Goal: Task Accomplishment & Management: Check status

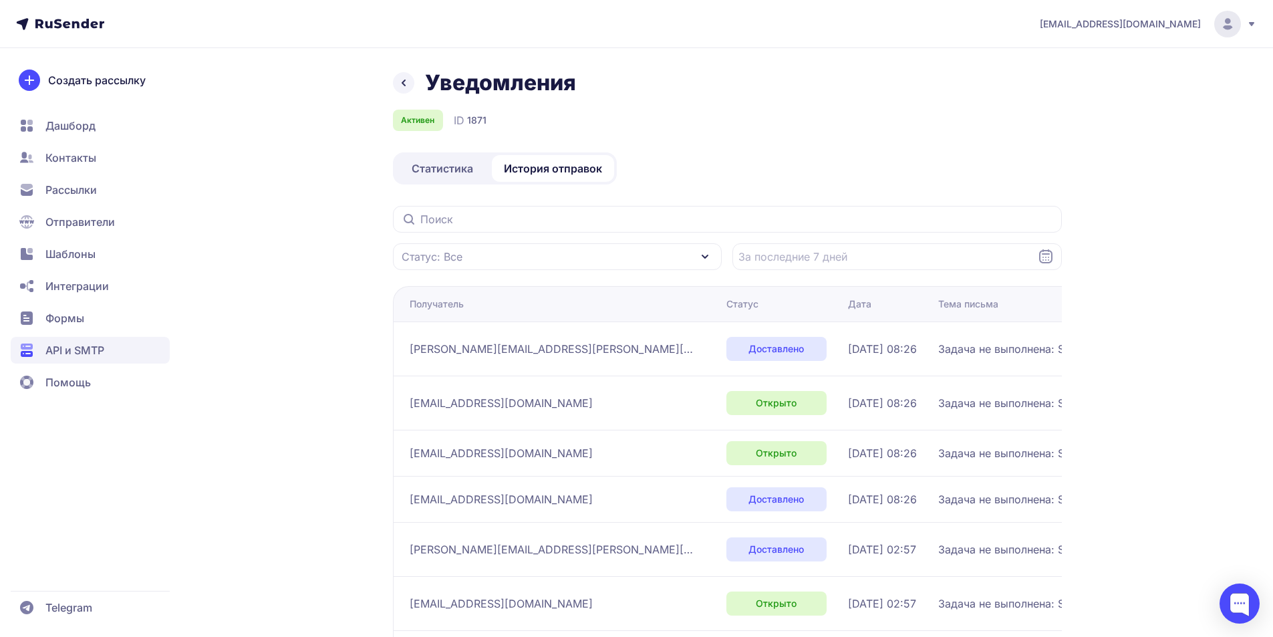
scroll to position [9, 0]
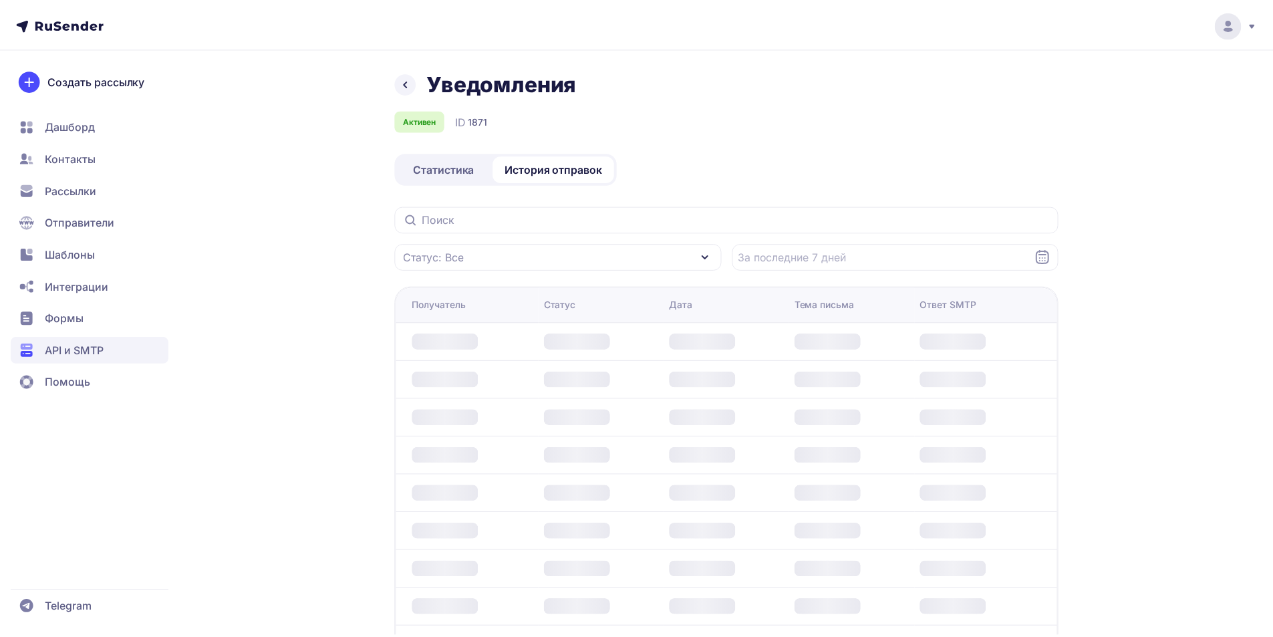
scroll to position [9, 0]
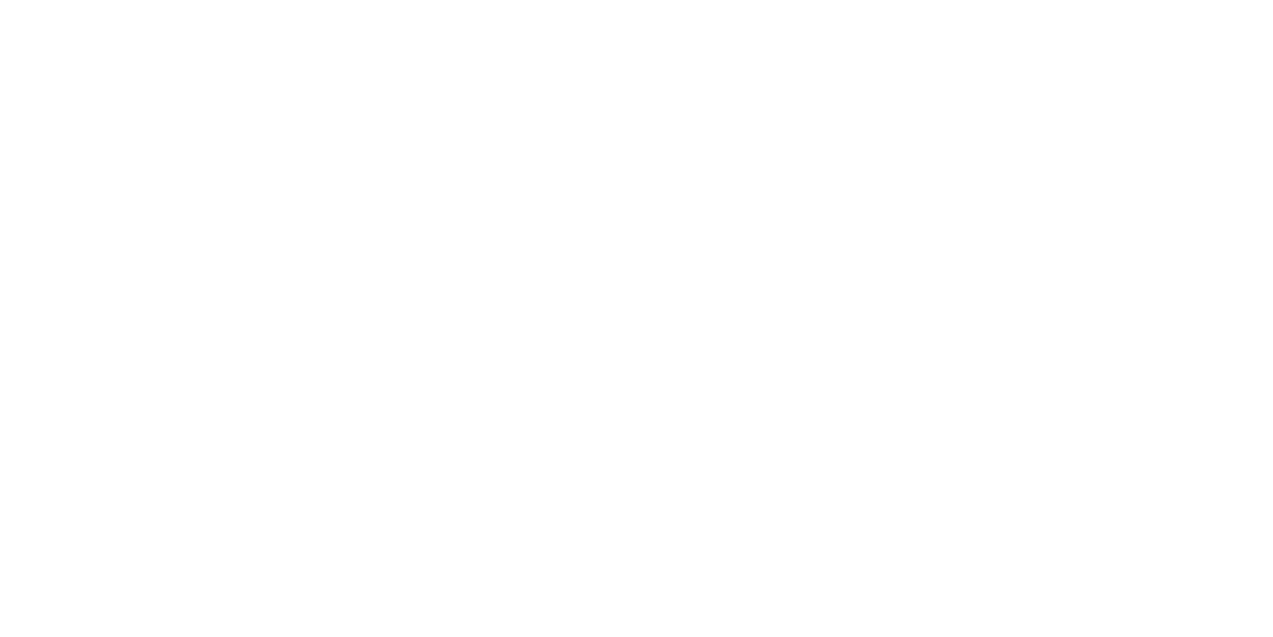
scroll to position [9, 0]
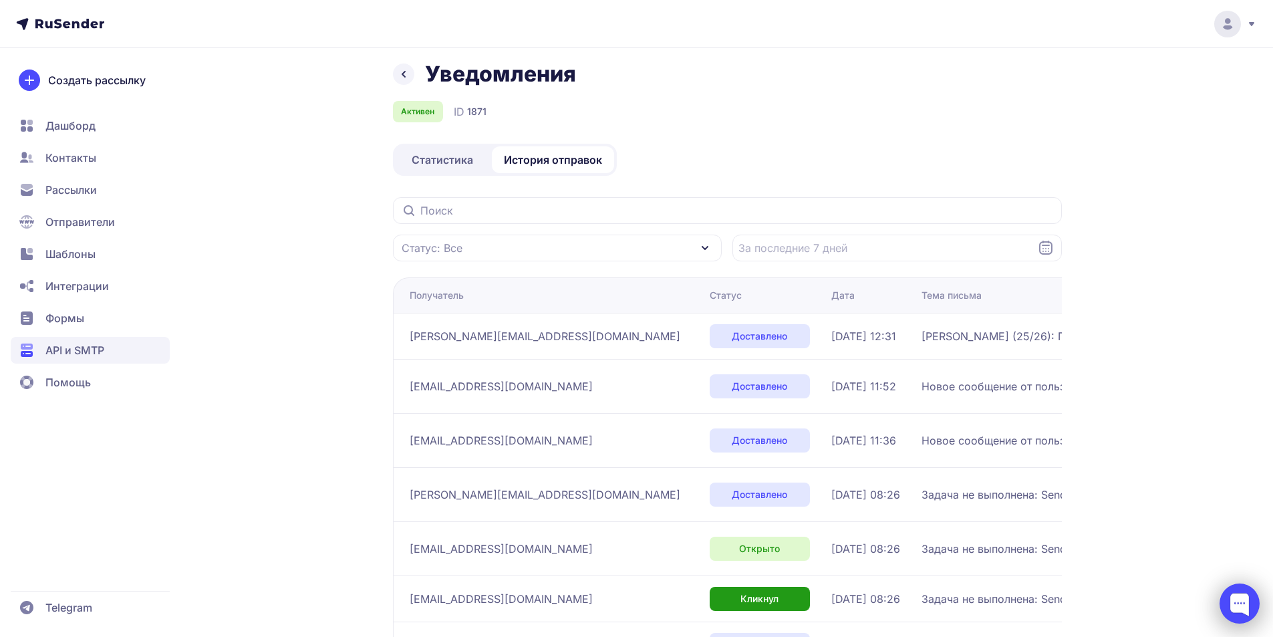
click at [1237, 604] on div at bounding box center [1239, 603] width 40 height 40
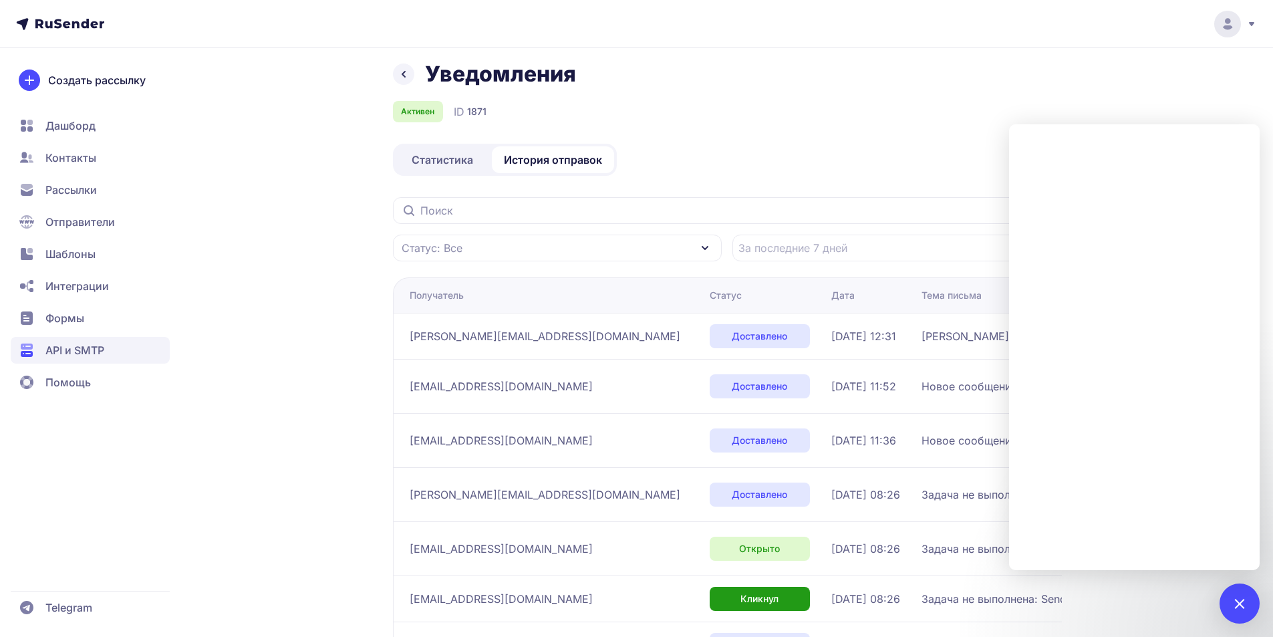
drag, startPoint x: 710, startPoint y: 339, endPoint x: 806, endPoint y: 335, distance: 95.6
click at [831, 335] on div "[DATE] 12:31" at bounding box center [871, 336] width 80 height 16
copy span "[DATE] 12:31"
drag, startPoint x: 819, startPoint y: 295, endPoint x: 900, endPoint y: 297, distance: 80.9
click at [900, 297] on tr "Получатель Статус Дата Тема письма Ответ SMTP" at bounding box center [994, 294] width 1202 height 35
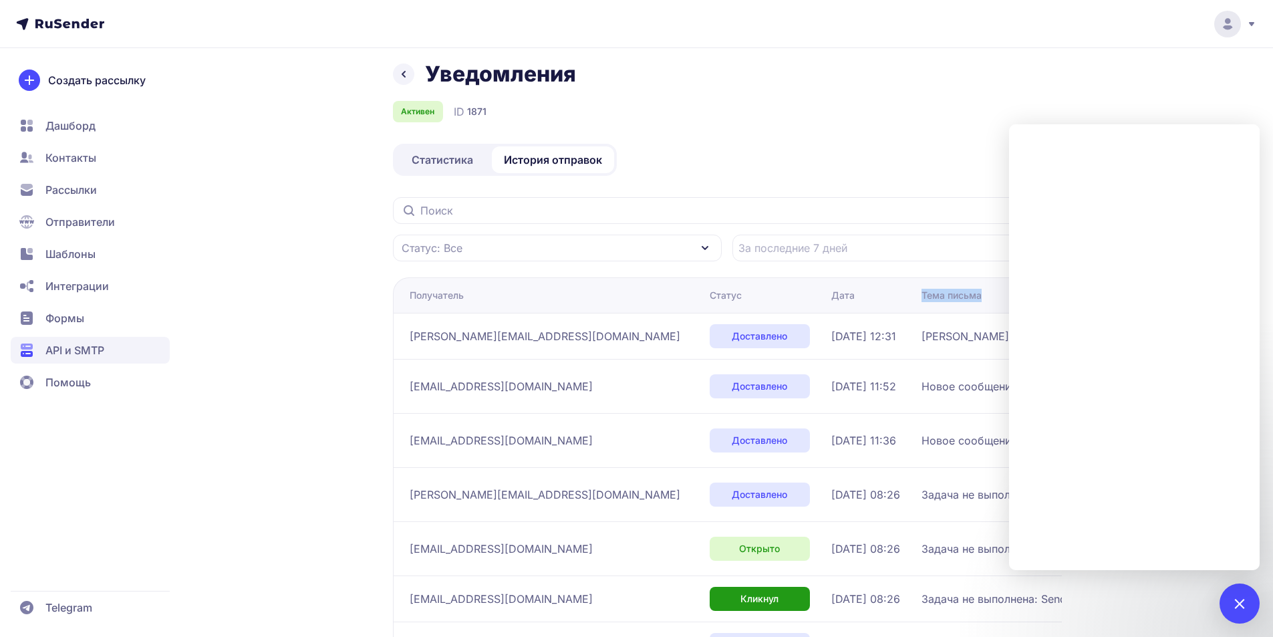
copy tr "Дата Тема письма"
drag, startPoint x: 824, startPoint y: 342, endPoint x: 980, endPoint y: 346, distance: 155.7
click at [980, 346] on td "[PERSON_NAME] (25/26): Проверка отправки сообщений" at bounding box center [1077, 336] width 323 height 46
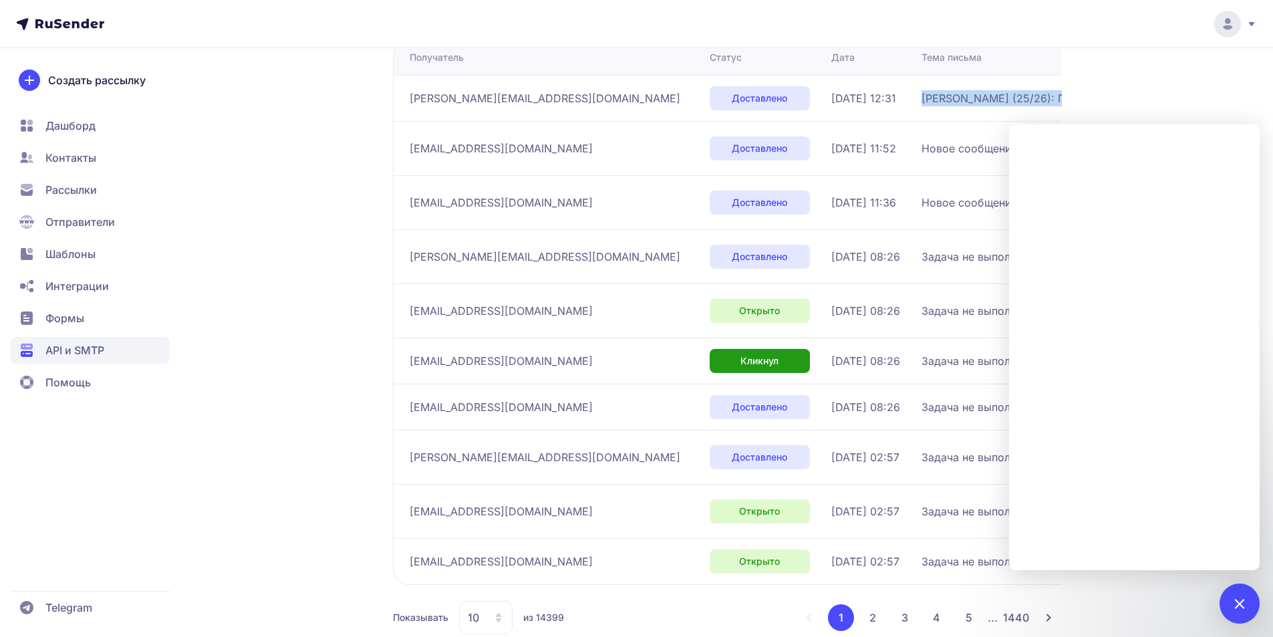
scroll to position [276, 0]
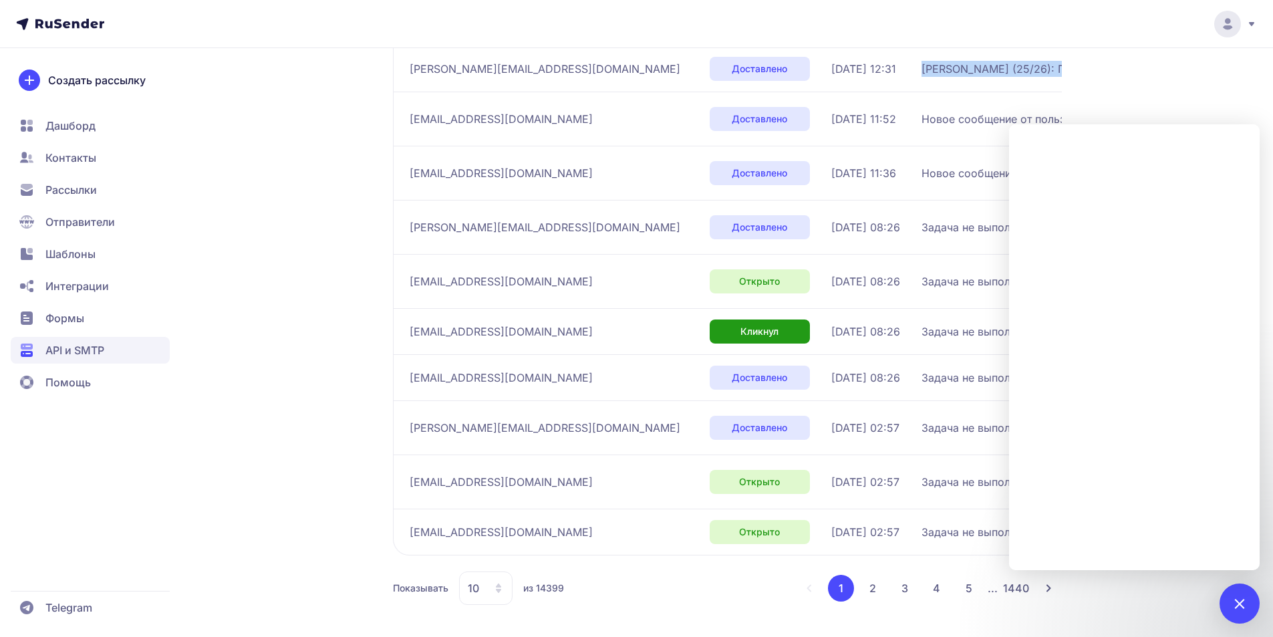
click at [916, 87] on td "Картофель (25/26): Проверка отправки сообщений" at bounding box center [1077, 68] width 323 height 46
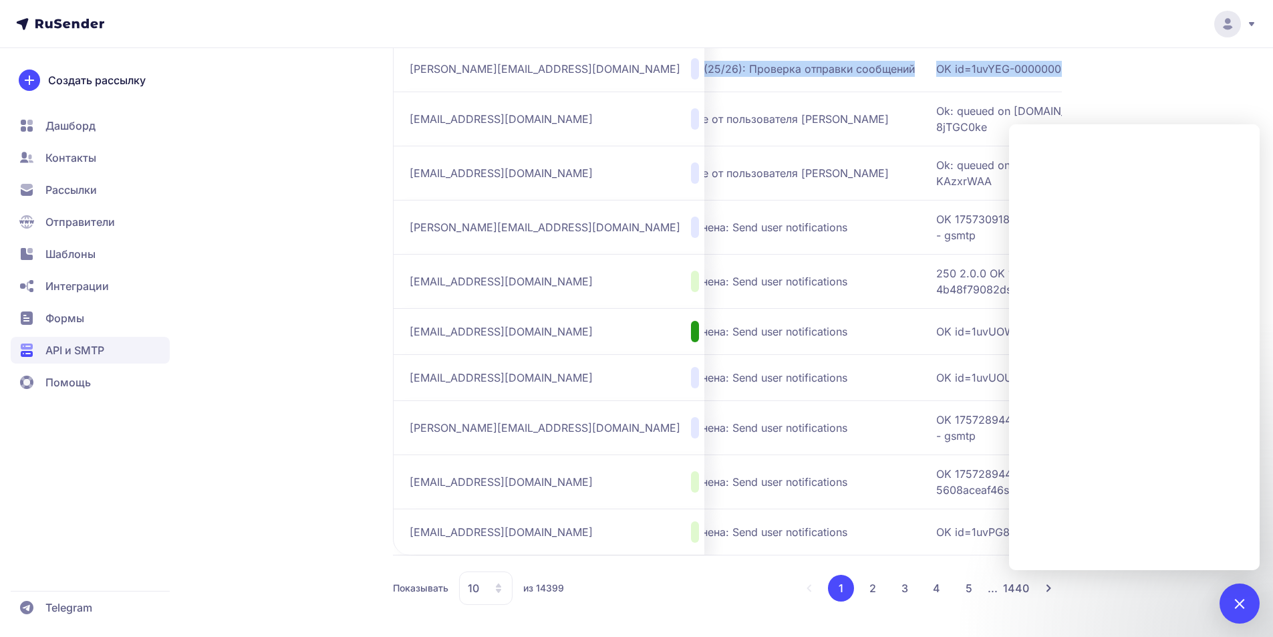
scroll to position [0, 460]
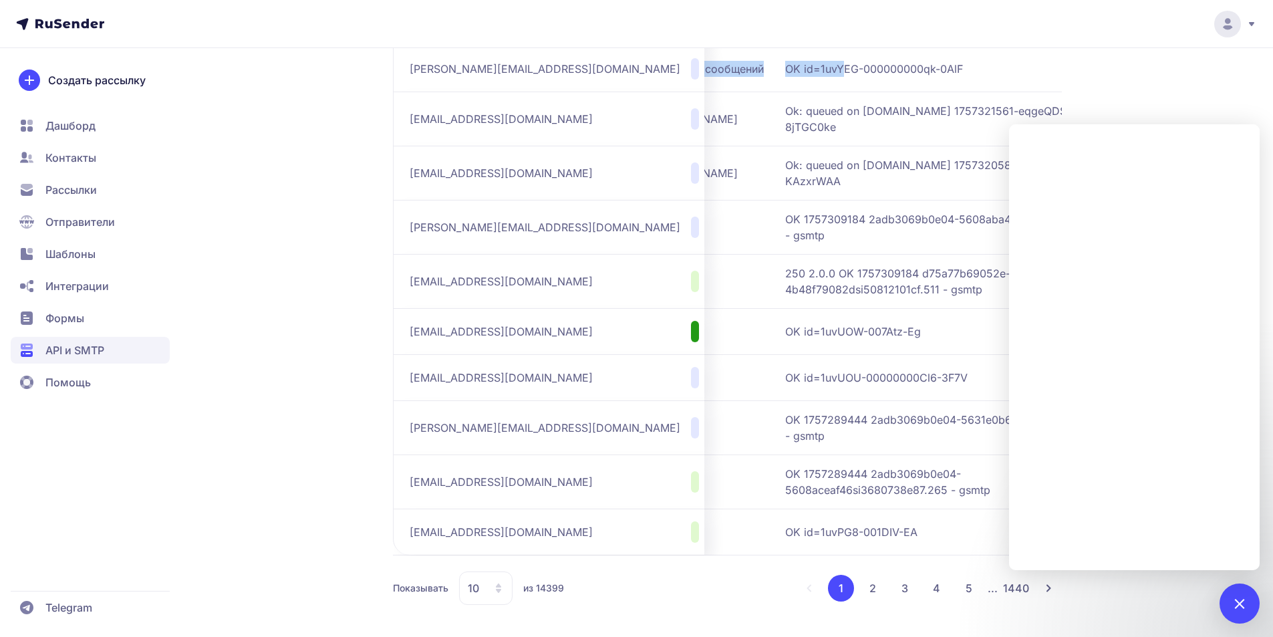
drag, startPoint x: 821, startPoint y: 78, endPoint x: 771, endPoint y: 73, distance: 50.3
click at [771, 73] on tr "alexandr-lord@mail.ru Доставлено 08.09.2025, 12:31 Картофель (25/26): Проверка …" at bounding box center [534, 68] width 1202 height 46
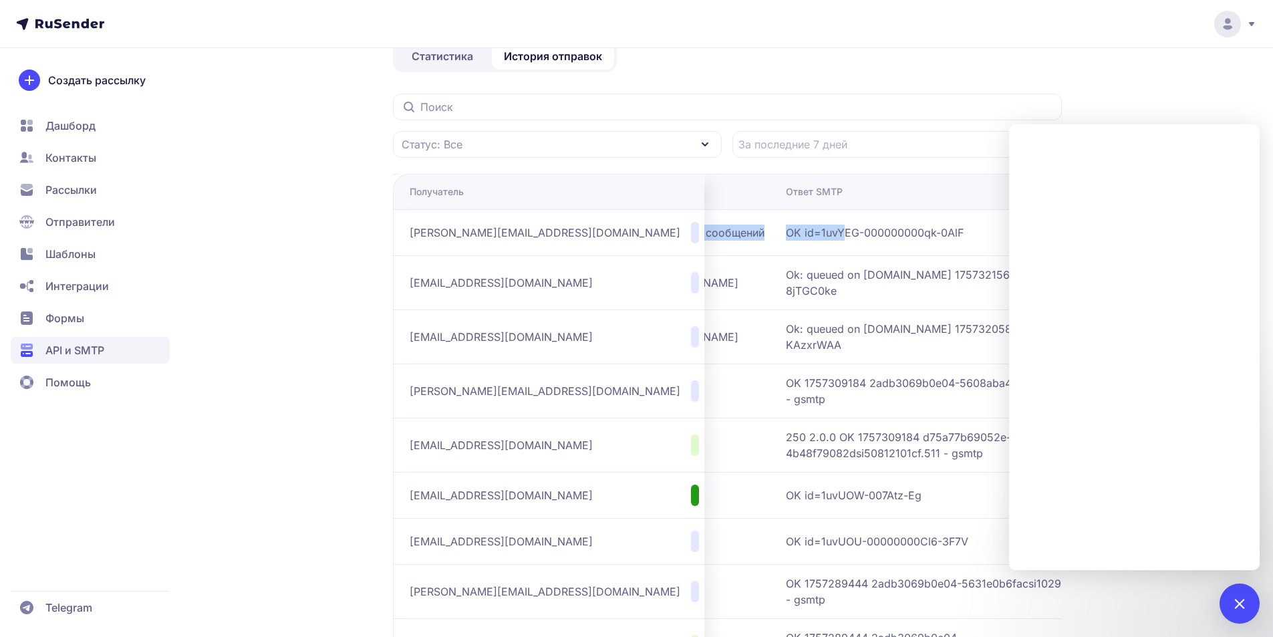
scroll to position [98, 0]
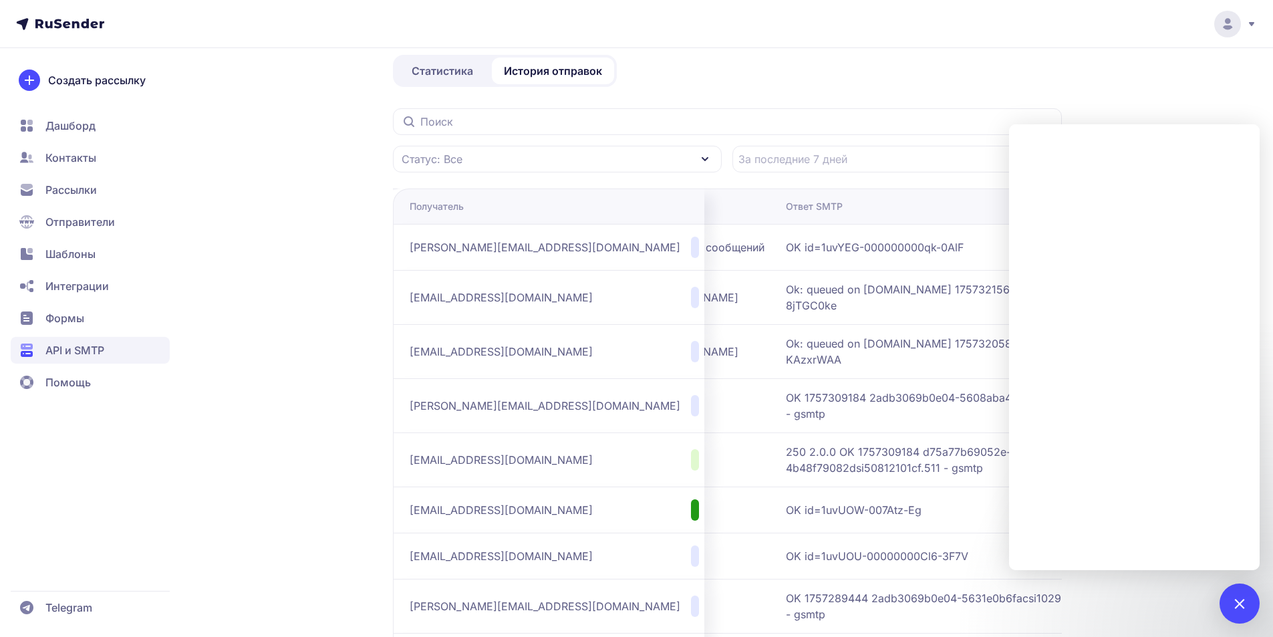
click at [786, 251] on span "OK id=1uvYEG-000000000qk-0AlF" at bounding box center [953, 247] width 334 height 16
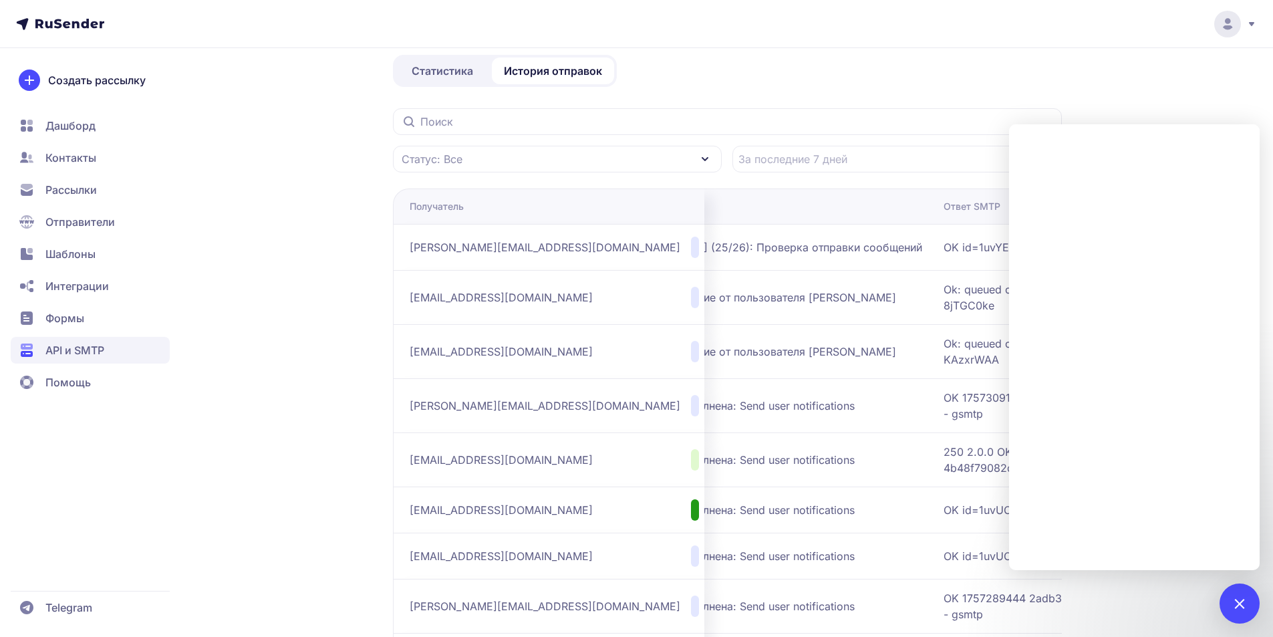
scroll to position [0, 192]
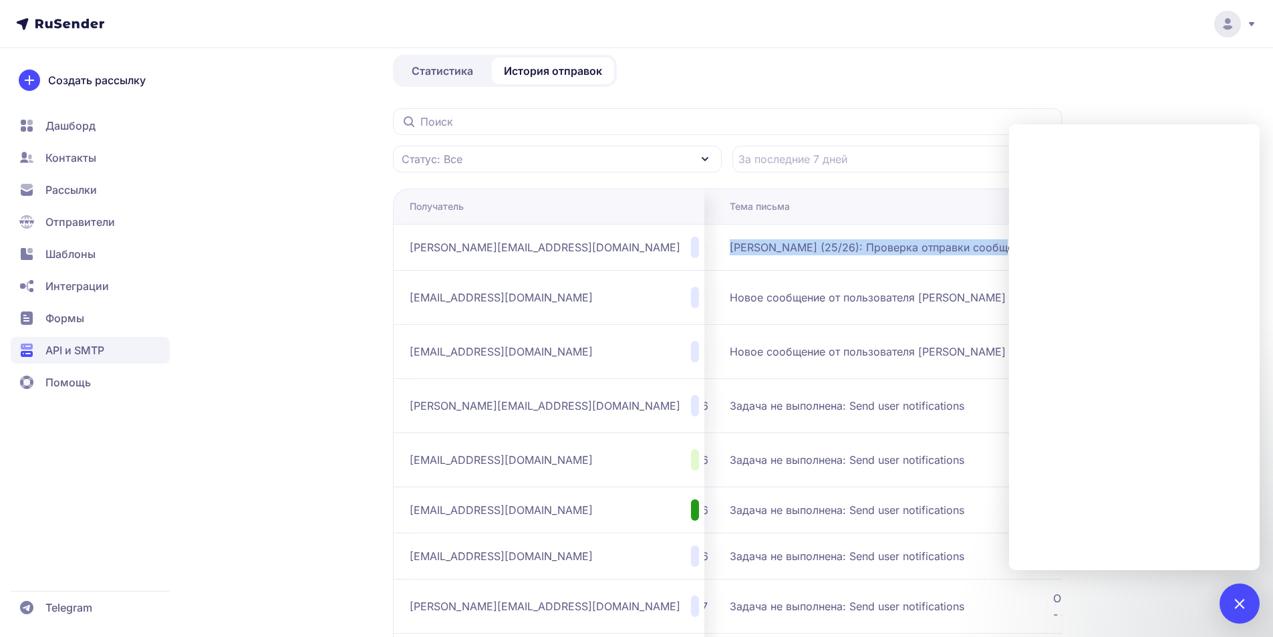
drag, startPoint x: 634, startPoint y: 249, endPoint x: 904, endPoint y: 248, distance: 270.0
click at [904, 248] on div "Картофель (25/26): Проверка отправки сообщений" at bounding box center [886, 247] width 313 height 16
copy span "Картофель (25/26): Проверка отправки сообщений"
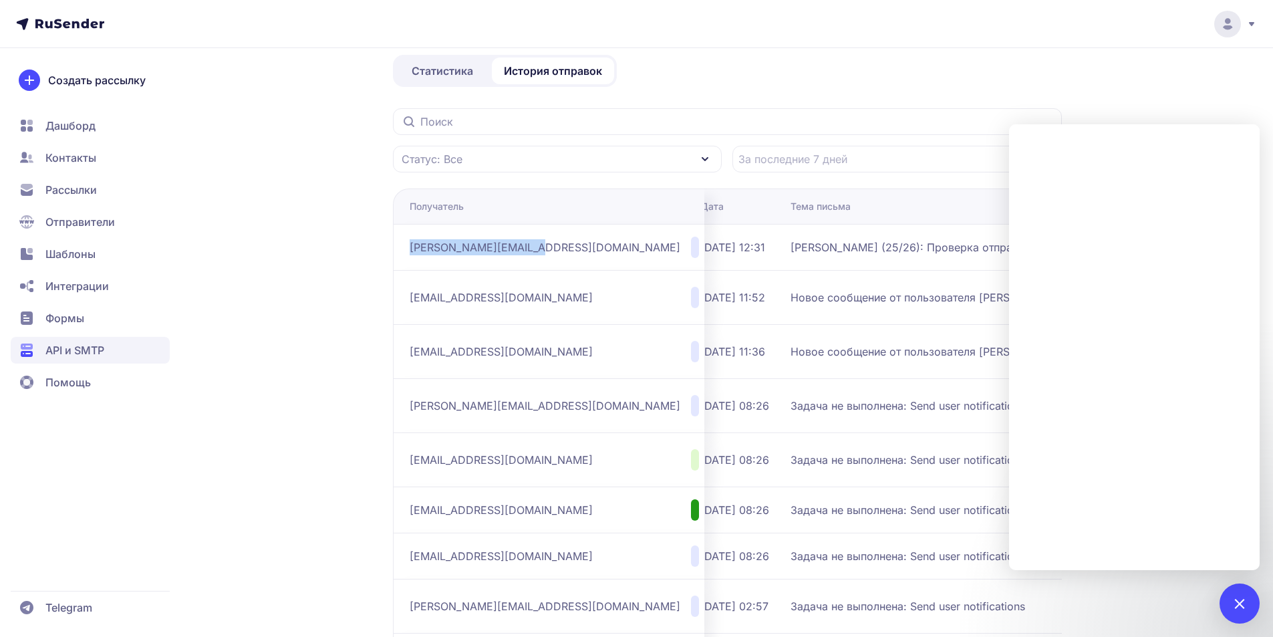
drag, startPoint x: 527, startPoint y: 248, endPoint x: 401, endPoint y: 245, distance: 125.7
click at [401, 245] on td "alexandr-lord@mail.ru" at bounding box center [548, 247] width 311 height 46
copy span "alexandr-lord@mail.ru"
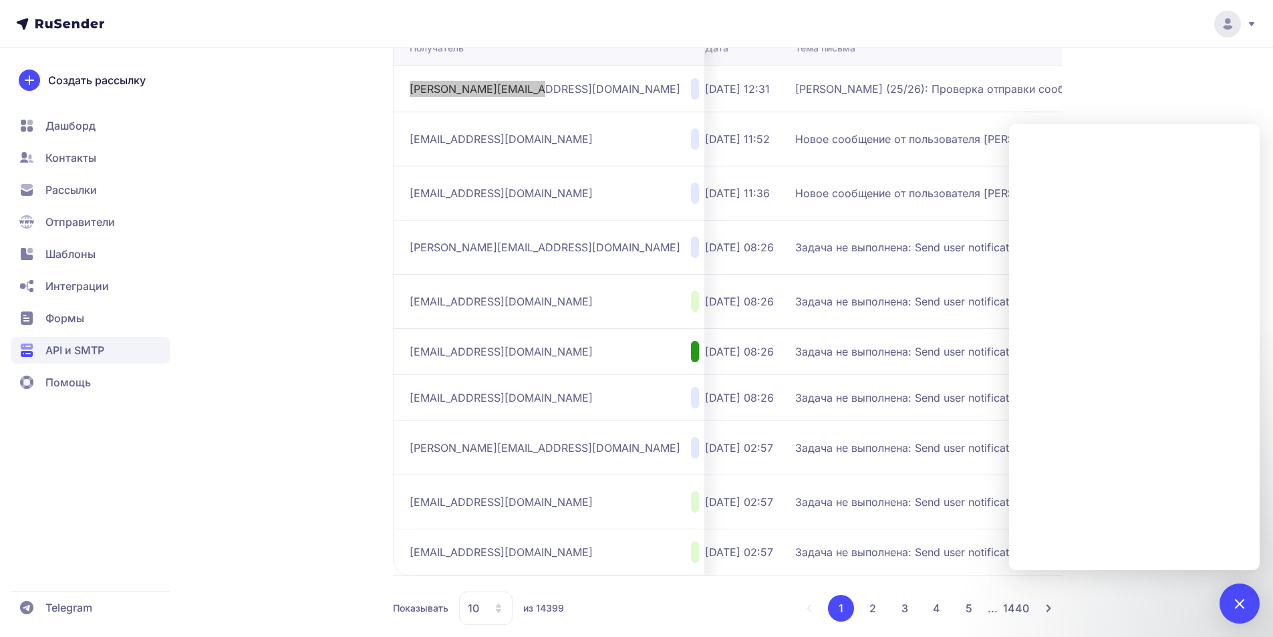
scroll to position [276, 0]
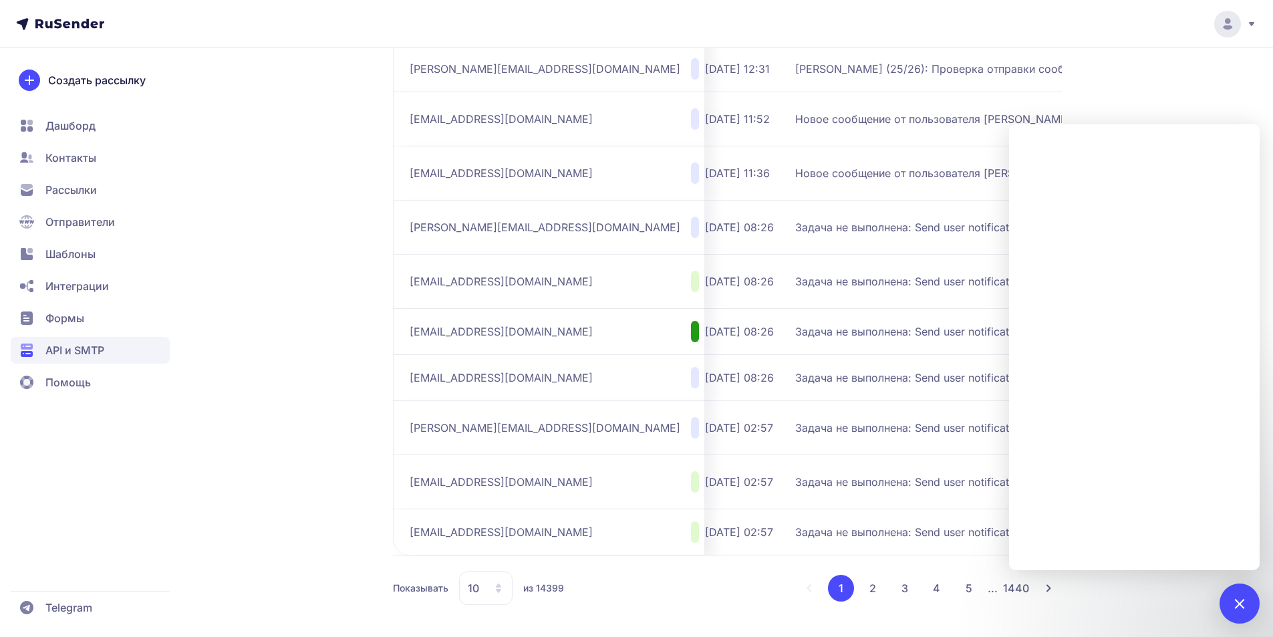
click at [623, 582] on div "Показывать 10 из 14399 1 2 3 4 5 ... 1440" at bounding box center [727, 587] width 669 height 33
click at [705, 381] on span "08.09.2025, 08:26" at bounding box center [739, 378] width 69 height 16
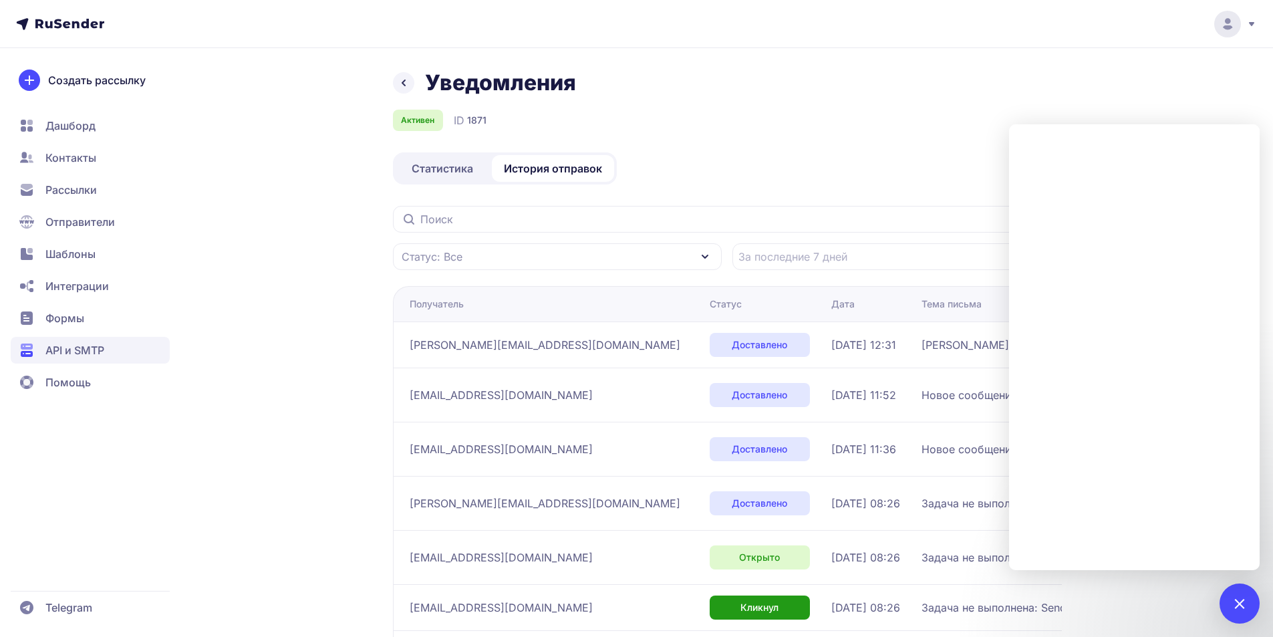
scroll to position [89, 0]
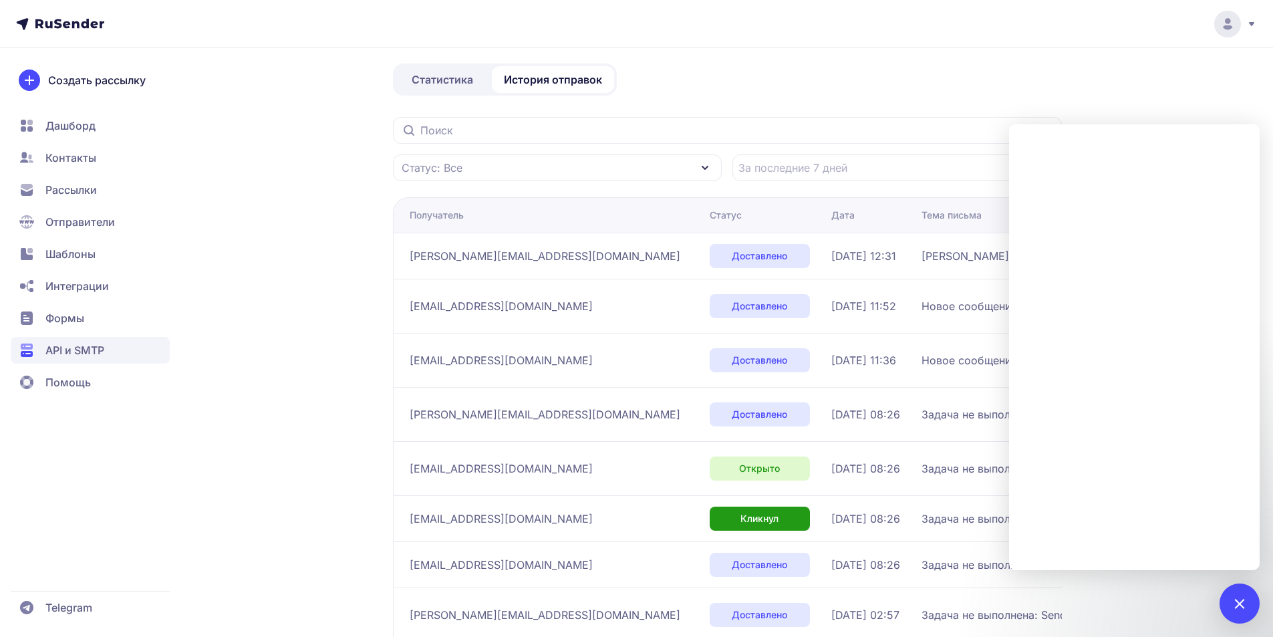
click at [277, 273] on div "Уведомления Активен ID 1871 Статистика История отправок Статус: Все Получатель …" at bounding box center [637, 402] width 962 height 843
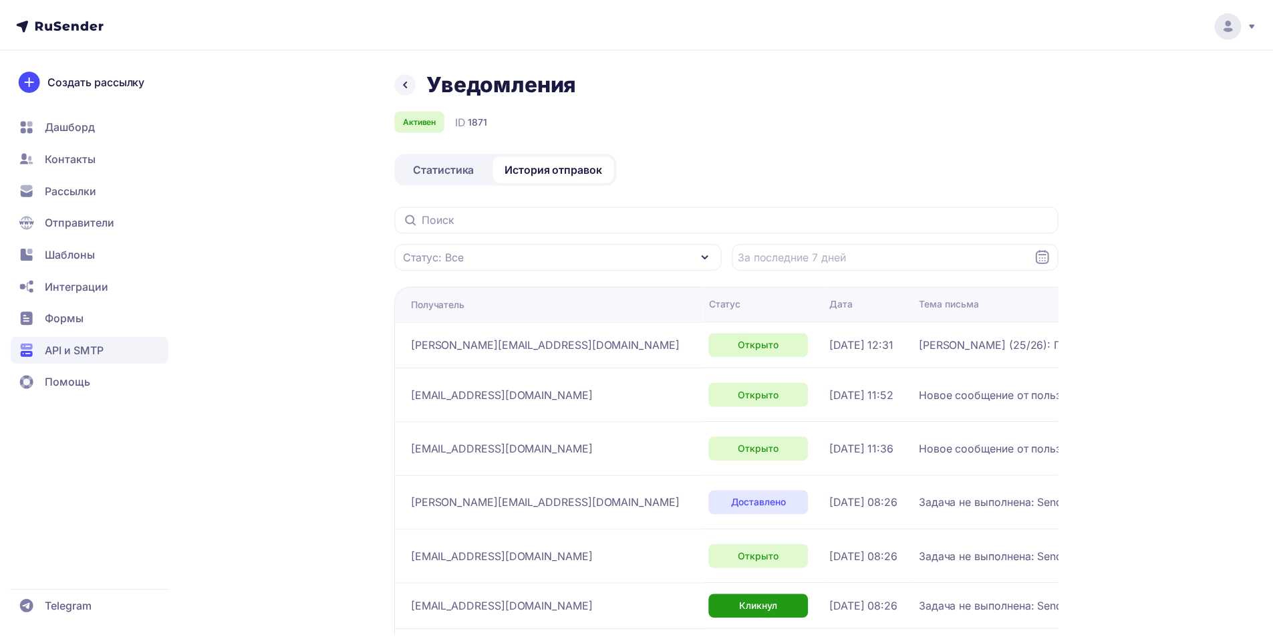
scroll to position [89, 0]
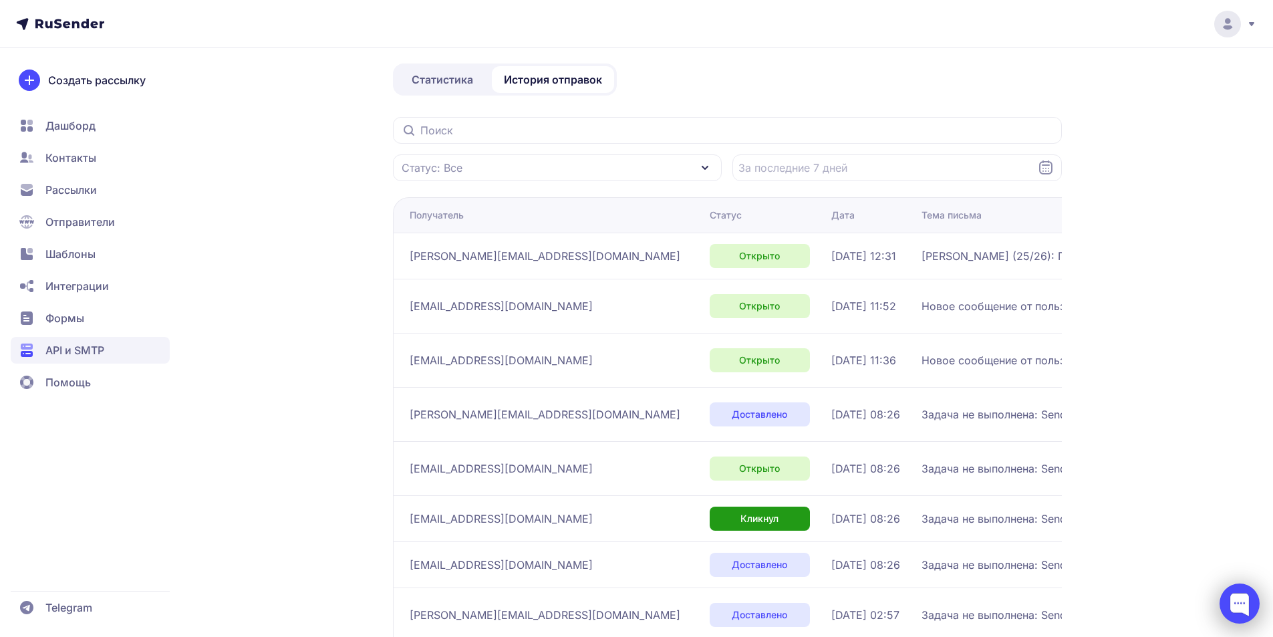
click at [1228, 600] on div at bounding box center [1239, 603] width 40 height 40
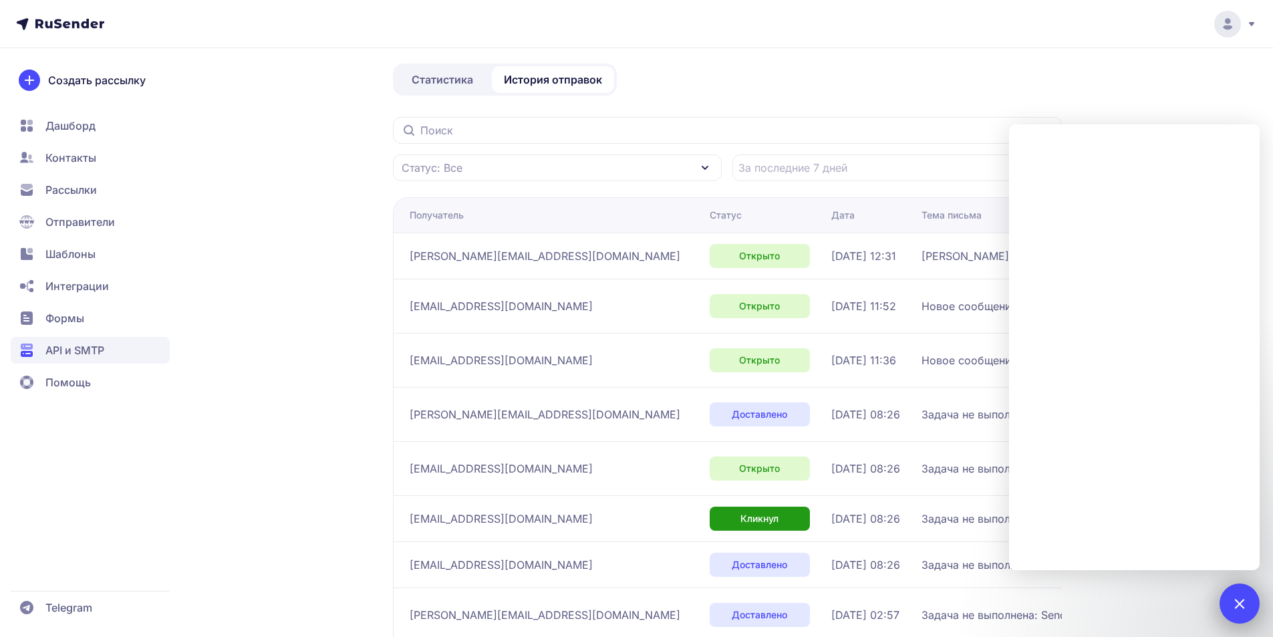
click at [1228, 600] on div at bounding box center [1239, 603] width 40 height 40
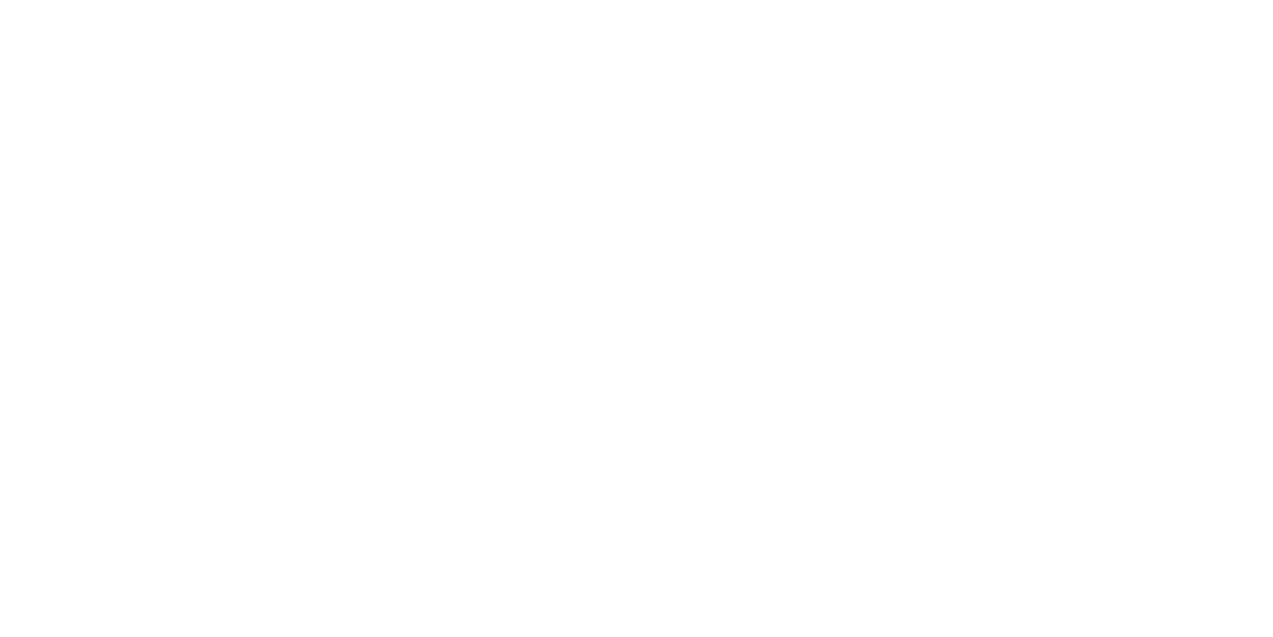
scroll to position [89, 0]
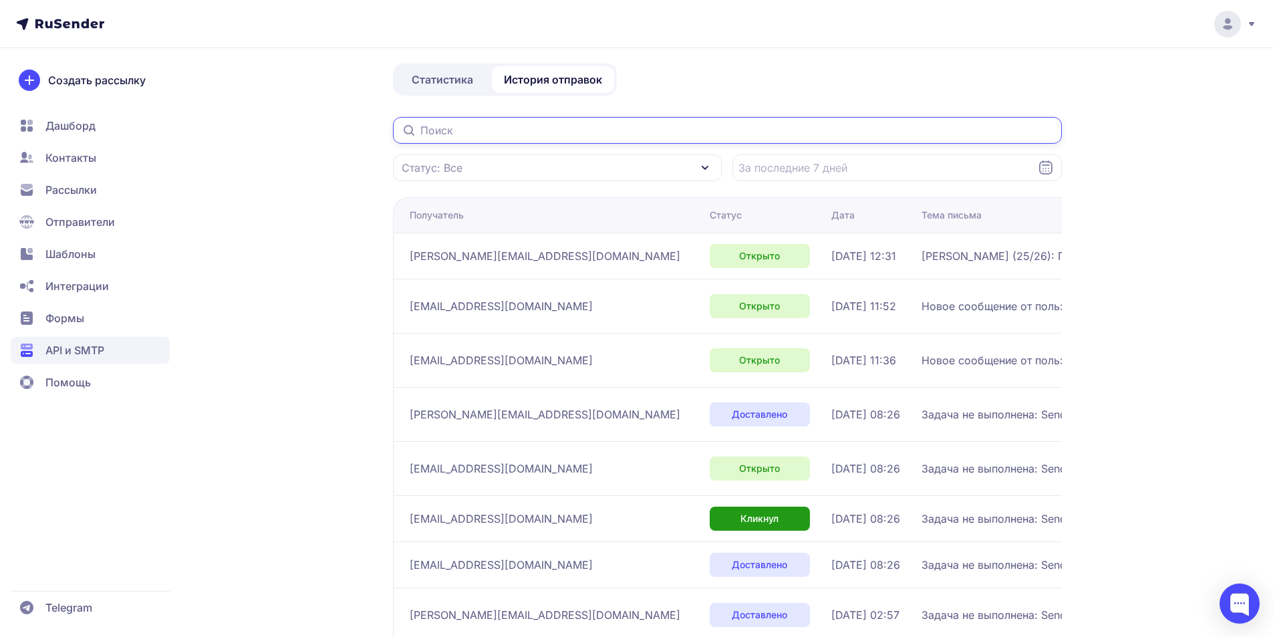
click at [589, 133] on input "text" at bounding box center [727, 130] width 669 height 27
paste input "[EMAIL_ADDRESS][DOMAIN_NAME]"
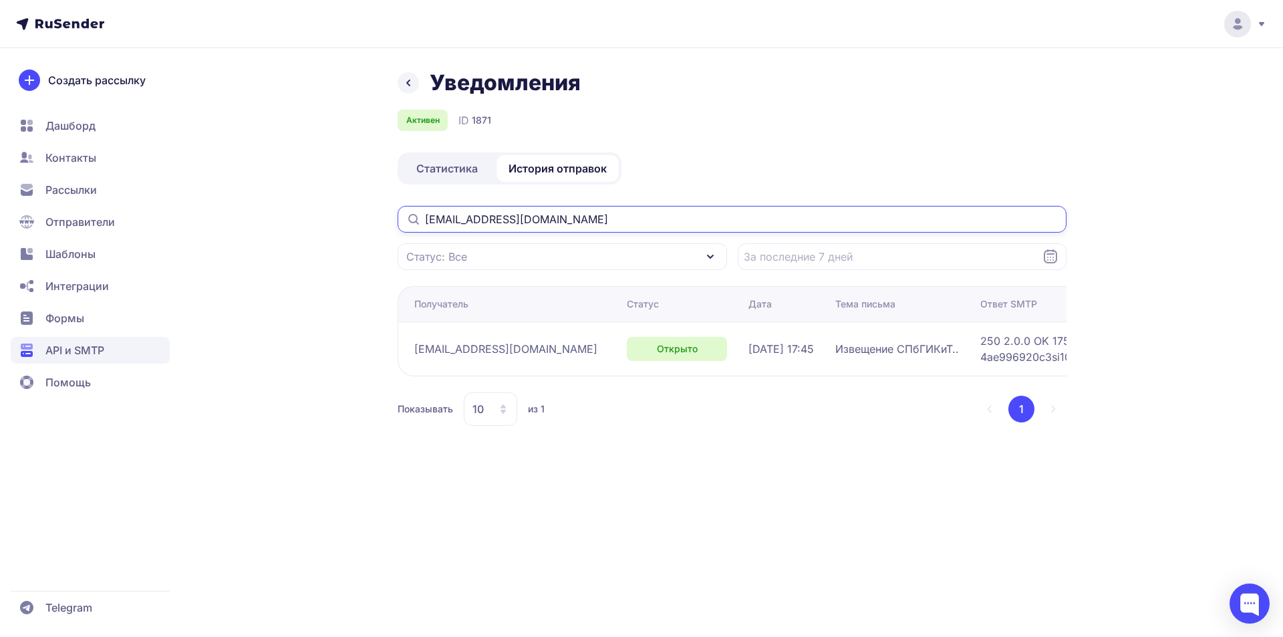
type input "[EMAIL_ADDRESS][DOMAIN_NAME]"
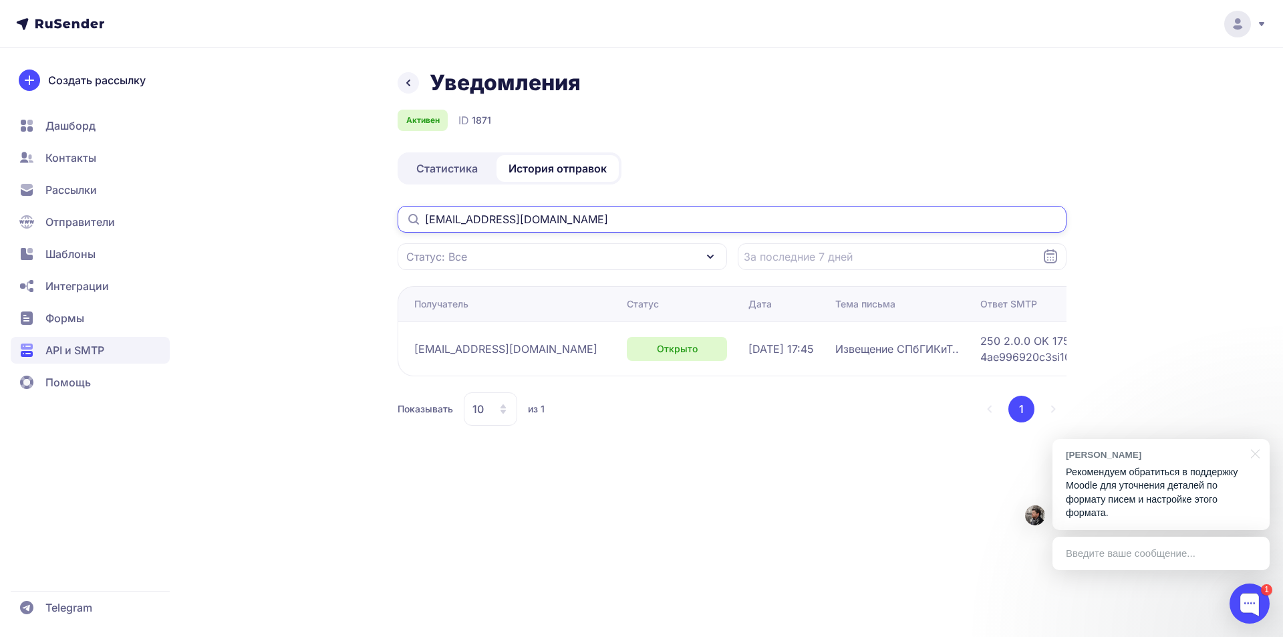
drag, startPoint x: 575, startPoint y: 224, endPoint x: 301, endPoint y: 215, distance: 274.1
click at [301, 215] on div "Уведомления Активен ID 1871 Статистика История отправок racecarx2002@gmail.com …" at bounding box center [641, 263] width 962 height 388
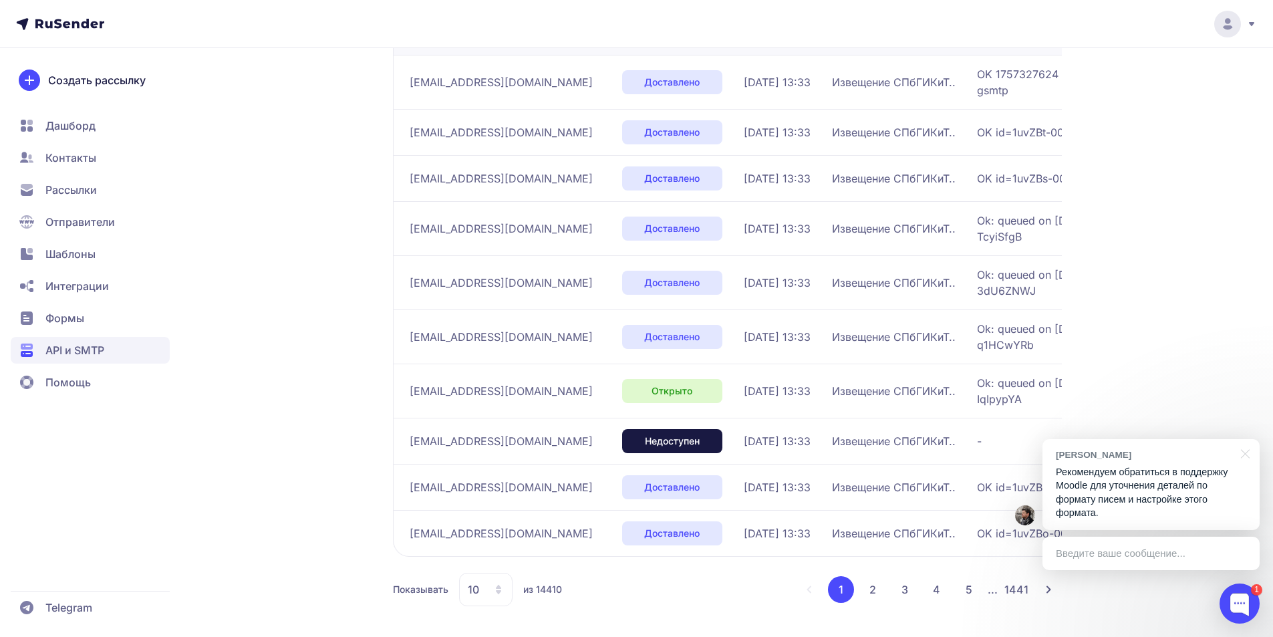
scroll to position [268, 0]
click at [879, 583] on button "2" at bounding box center [872, 588] width 27 height 27
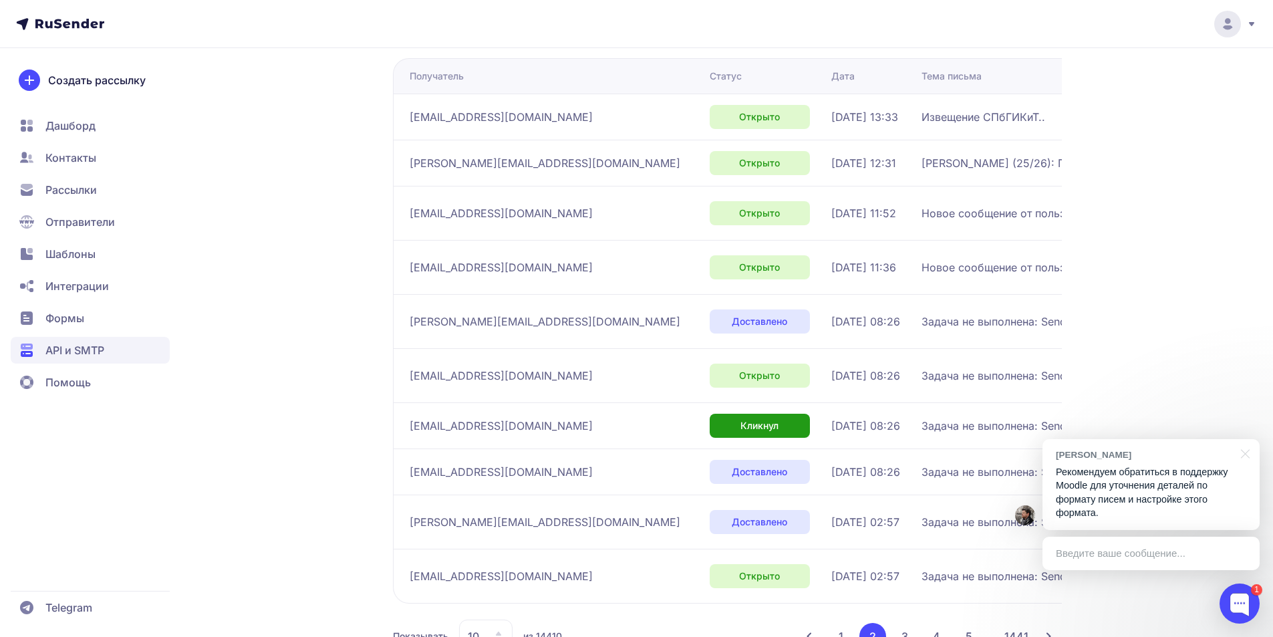
scroll to position [276, 0]
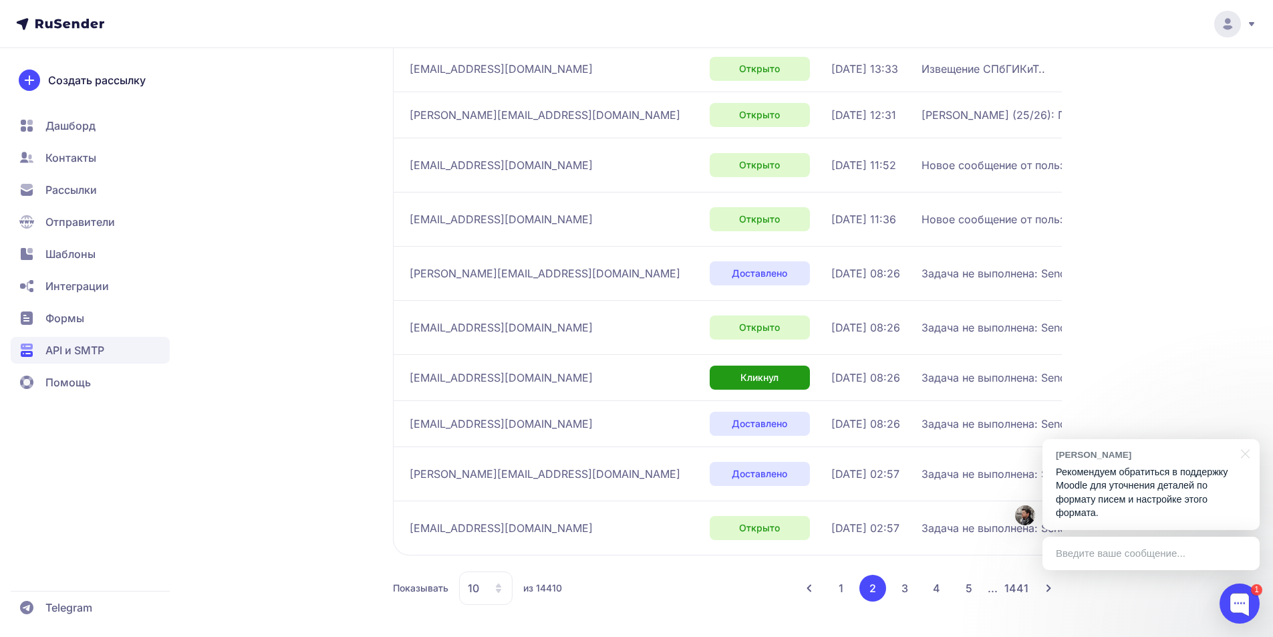
click at [843, 588] on button "1" at bounding box center [841, 588] width 26 height 27
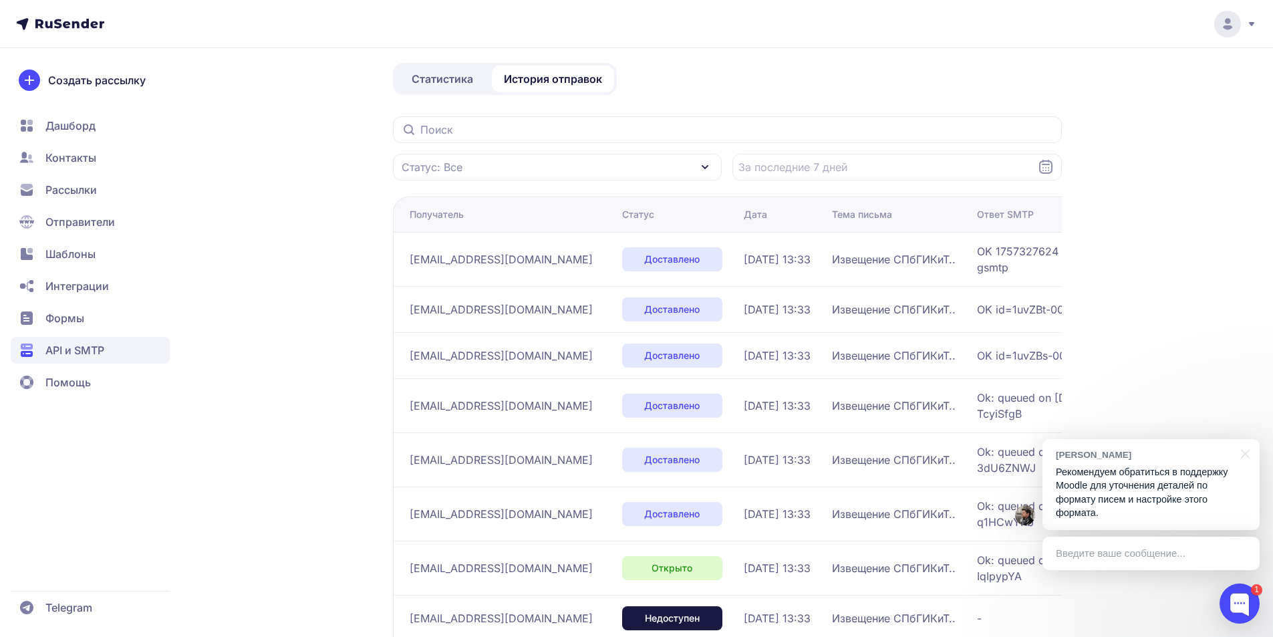
scroll to position [268, 0]
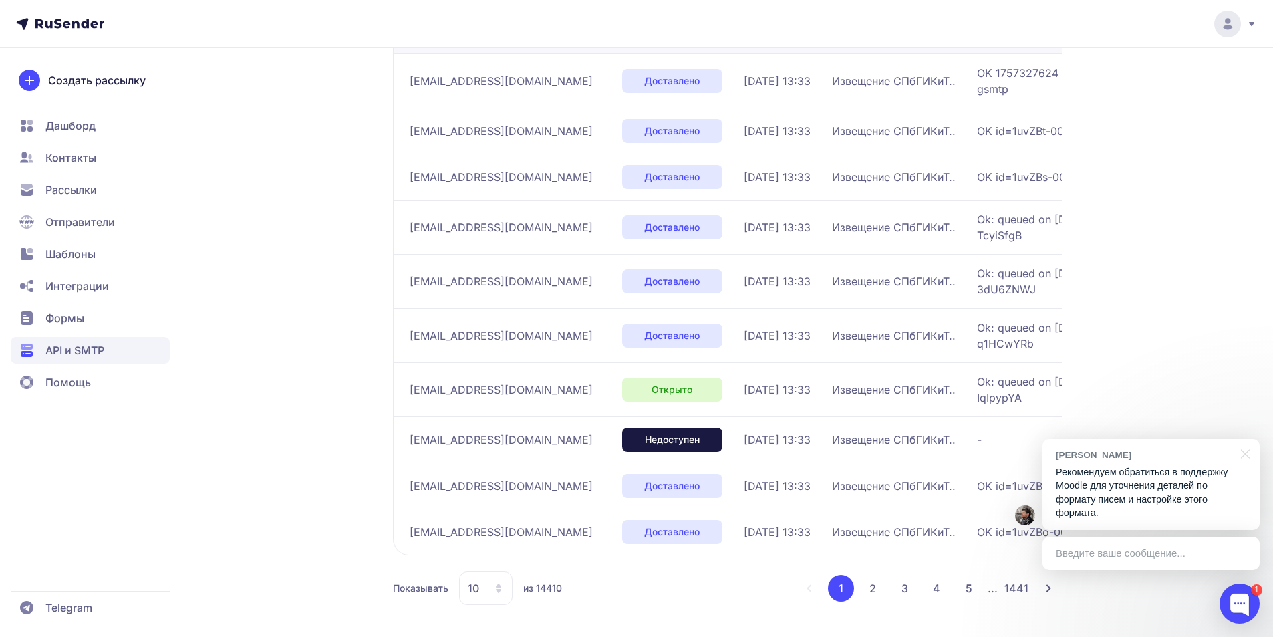
click at [1154, 478] on p "Рекомендуем обратиться в поддержку Moodle для уточнения деталей по формату писе…" at bounding box center [1151, 492] width 190 height 55
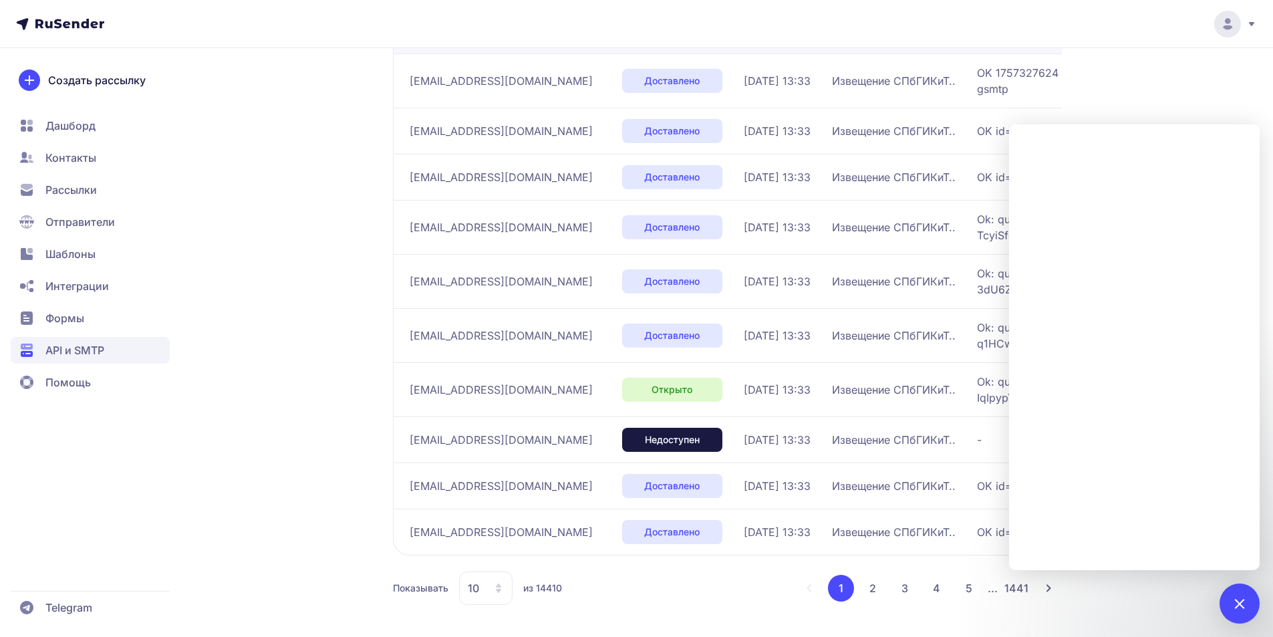
click at [220, 132] on div "Уведомления Активен ID 1871 Статистика История отправок Статус: Все Получатель …" at bounding box center [637, 219] width 962 height 835
click at [285, 333] on div "Уведомления Активен ID 1871 Статистика История отправок Статус: Все Получатель …" at bounding box center [637, 219] width 962 height 835
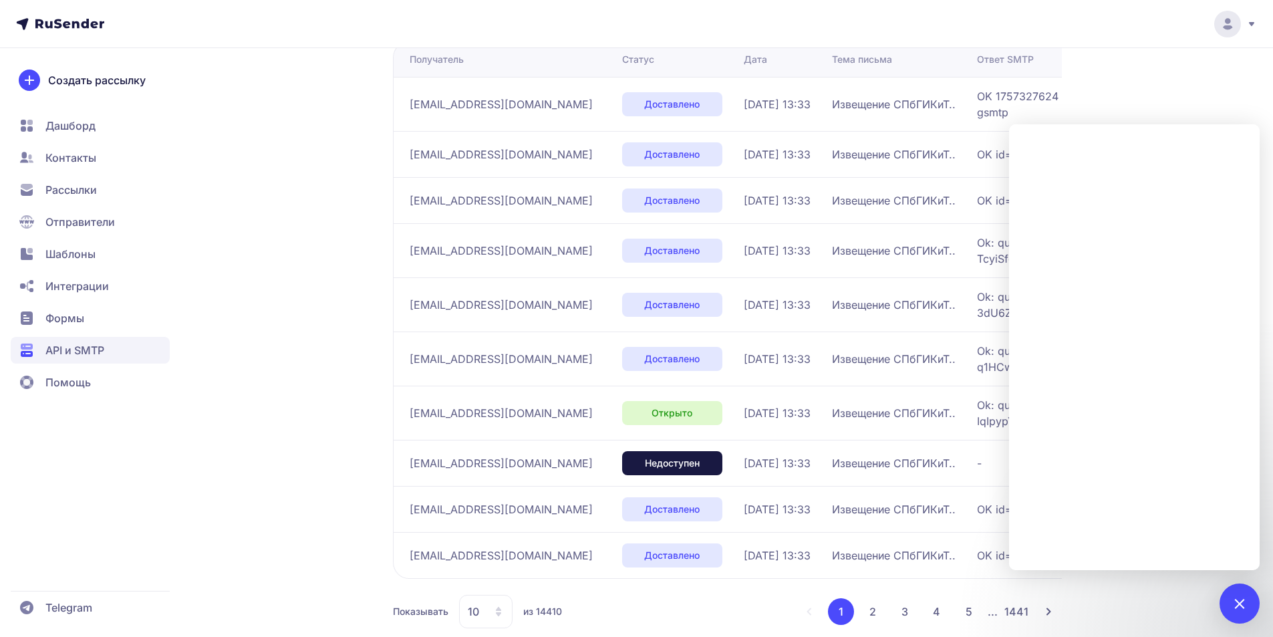
scroll to position [267, 0]
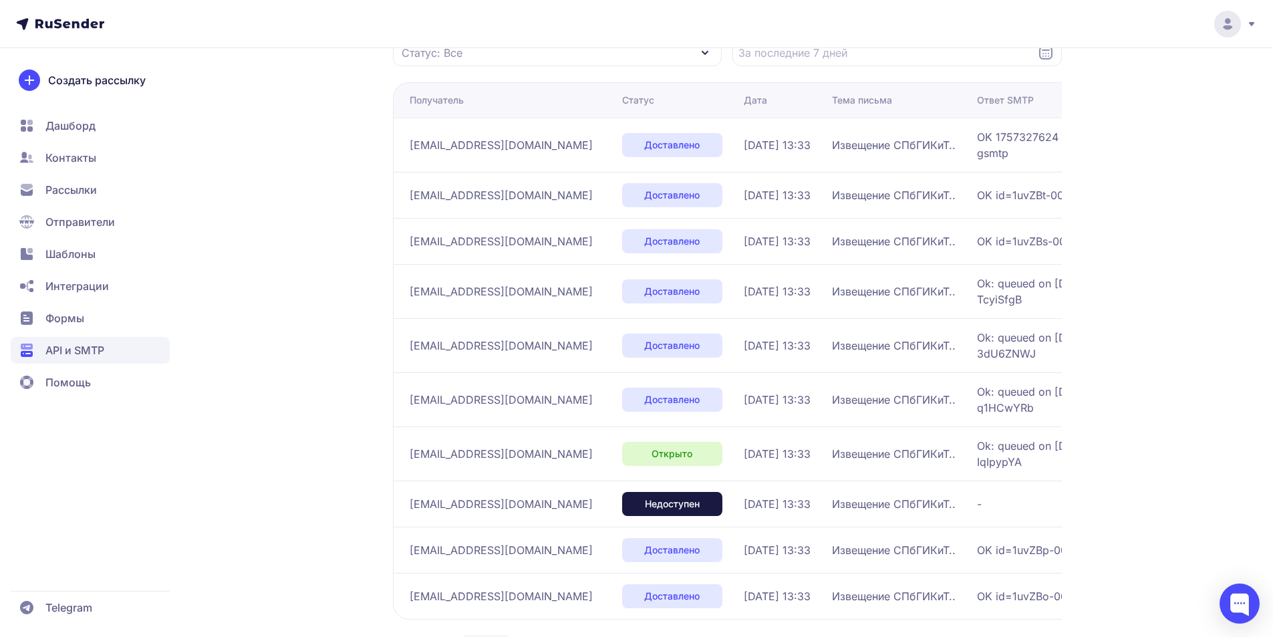
scroll to position [179, 0]
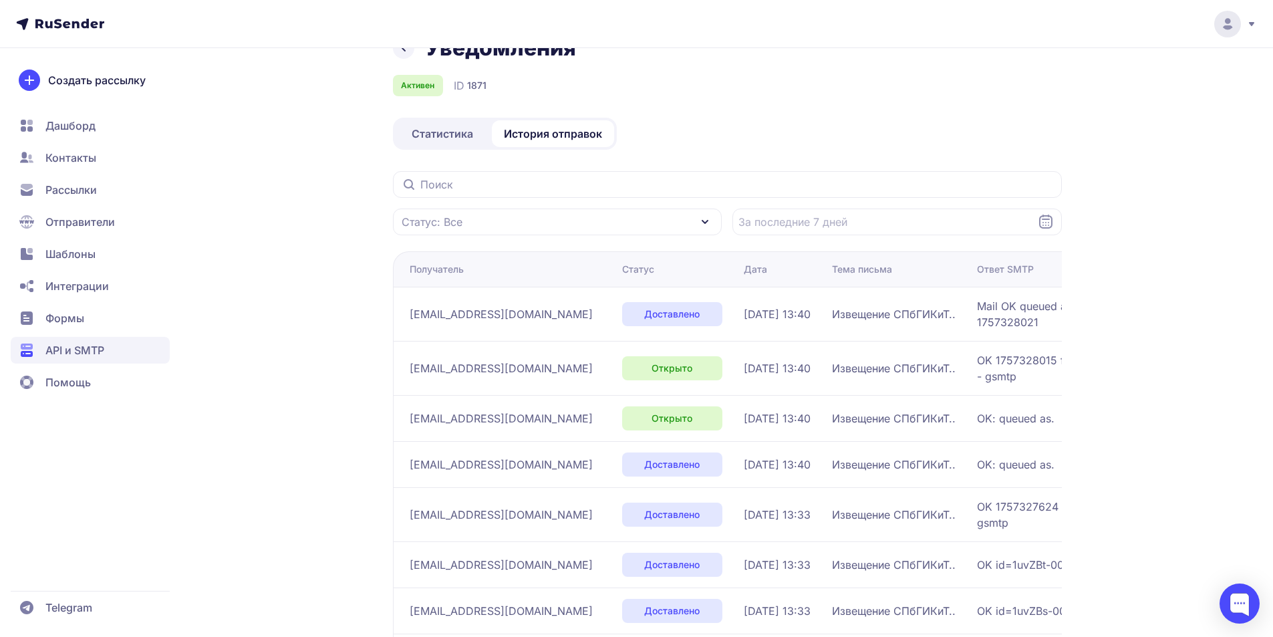
scroll to position [9, 0]
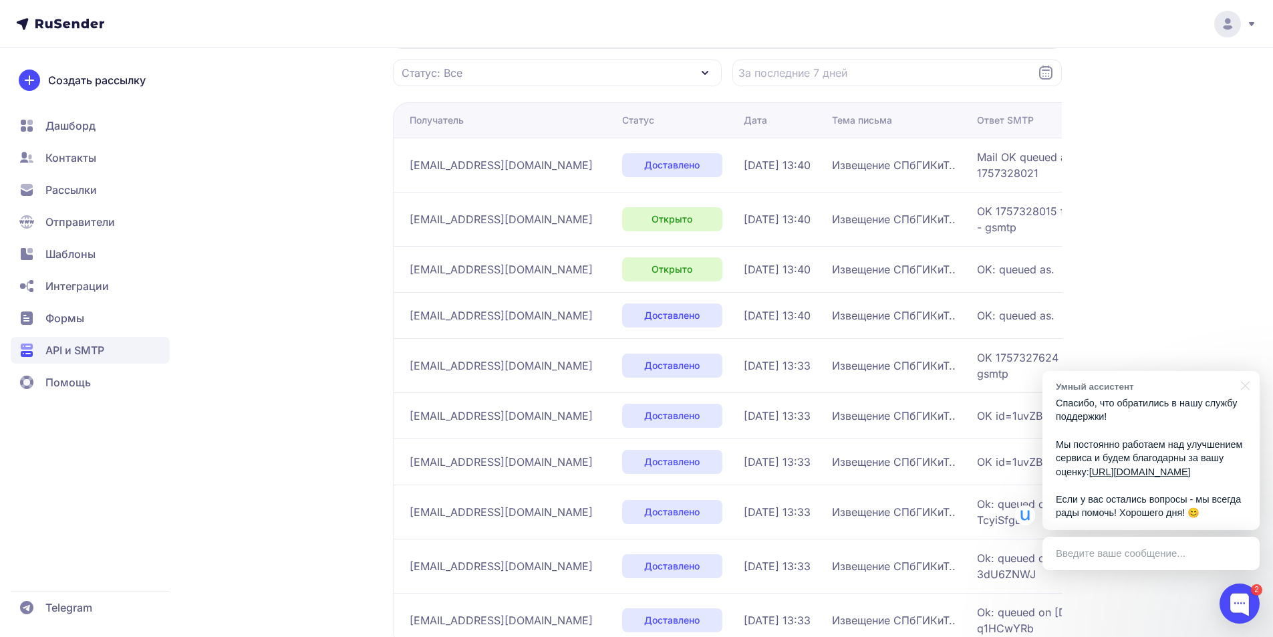
scroll to position [276, 0]
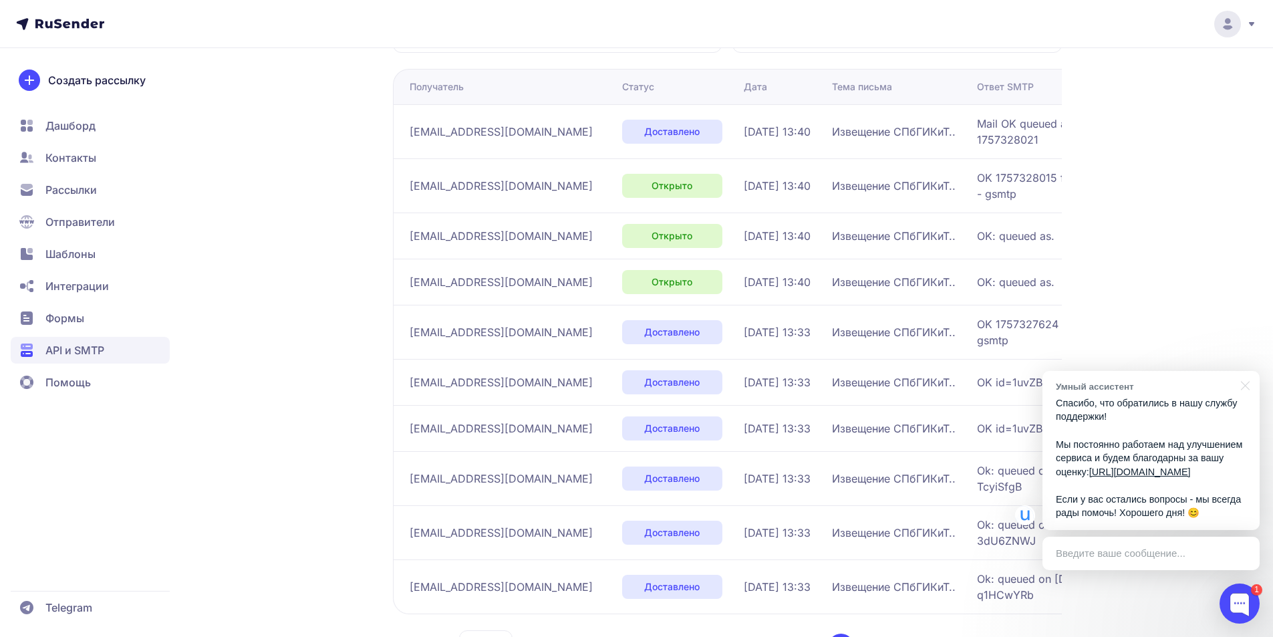
scroll to position [187, 0]
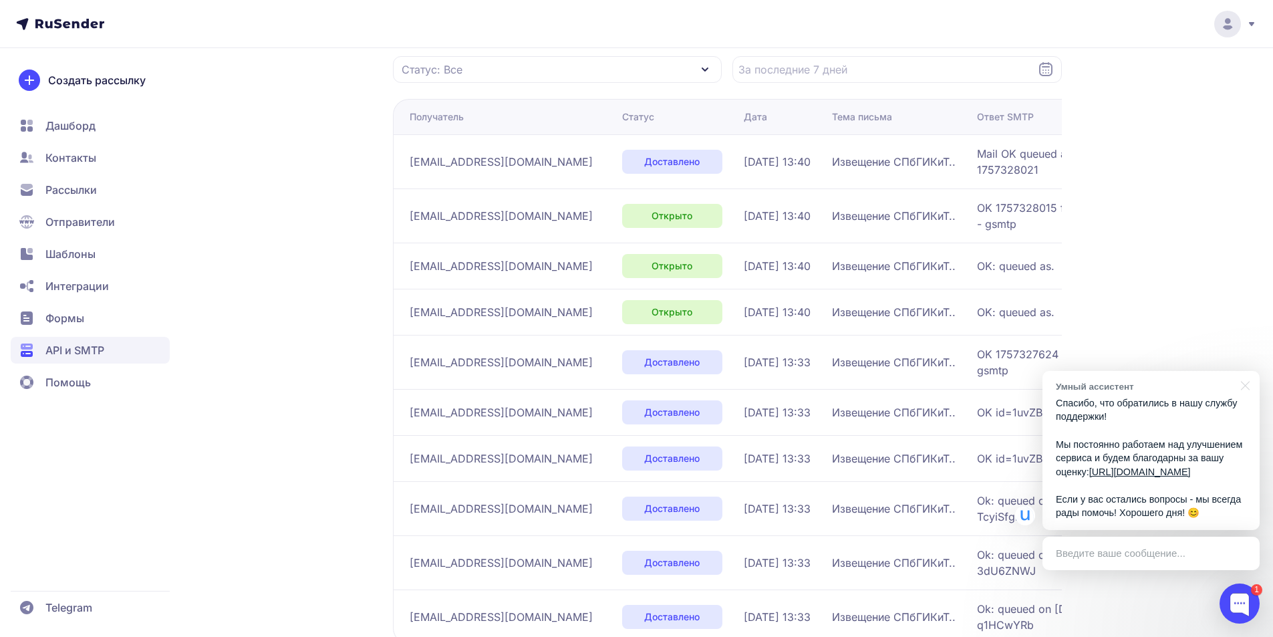
click at [1170, 247] on div "Уведомления Активен ID 1871 Статистика История отправок Статус: Все Получатель …" at bounding box center [636, 269] width 1273 height 913
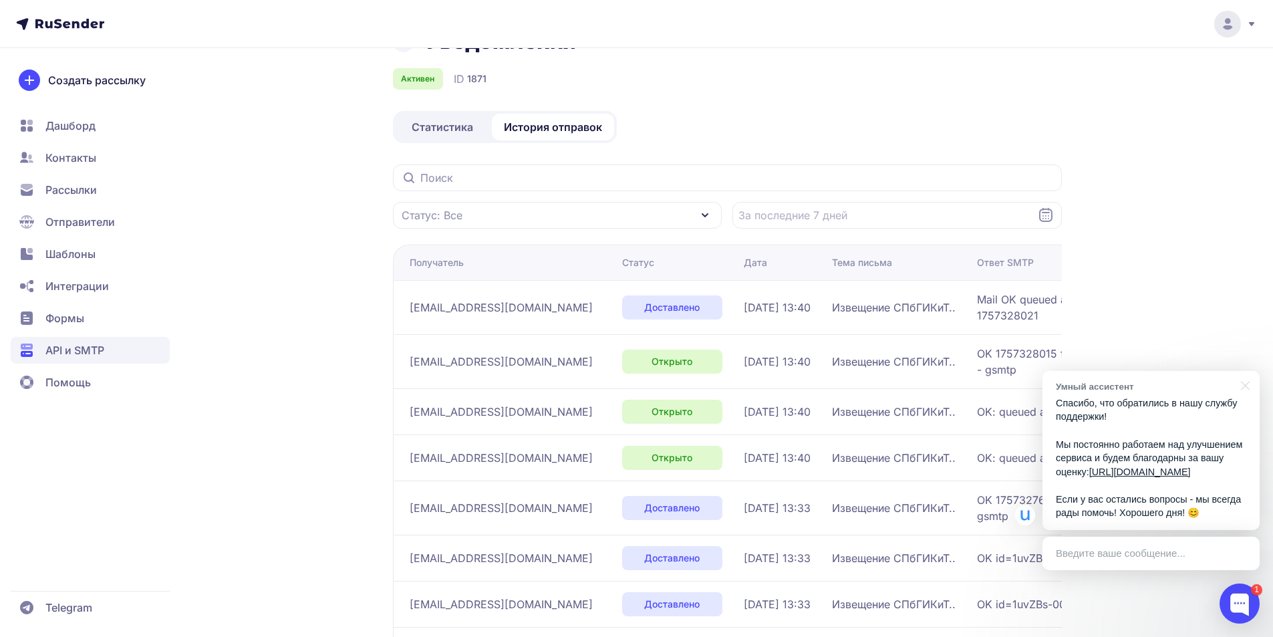
scroll to position [9, 0]
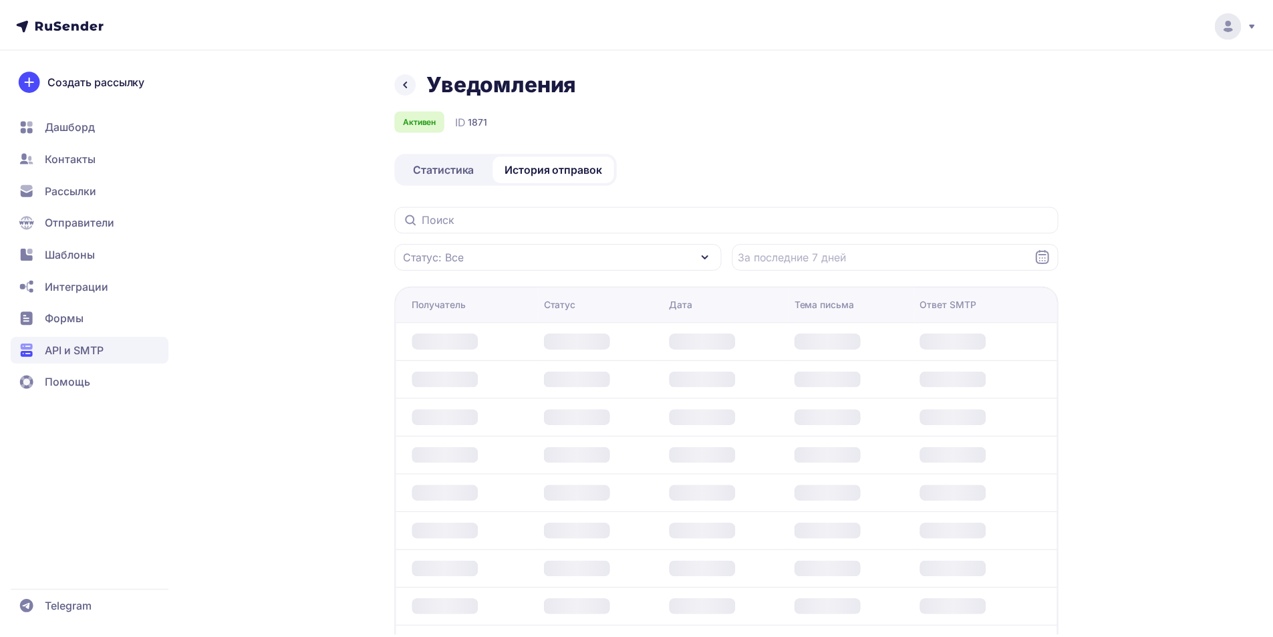
scroll to position [9, 0]
